Goal: Navigation & Orientation: Understand site structure

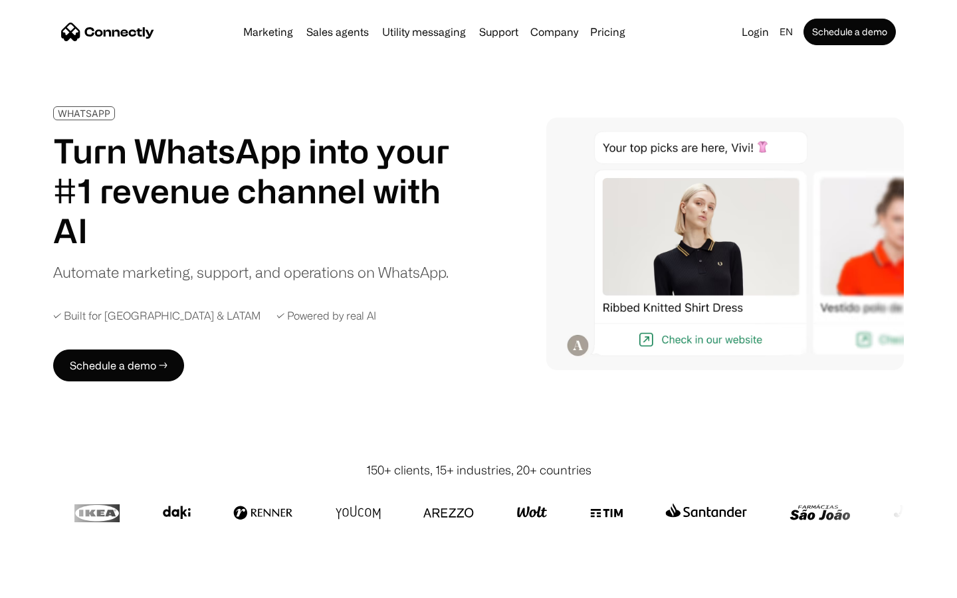
scroll to position [4318, 0]
